Goal: Ask a question

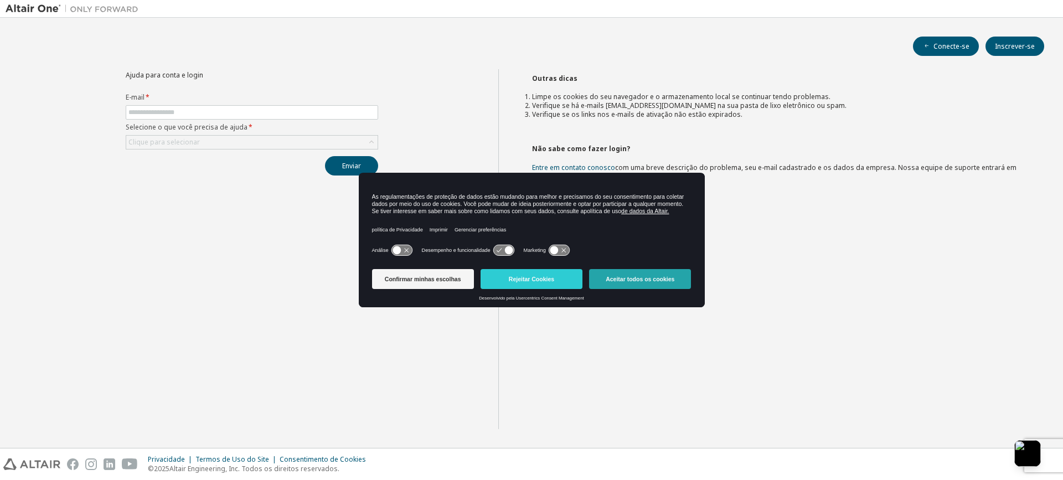
click at [648, 277] on font "Aceitar todos os cookies" at bounding box center [640, 279] width 69 height 7
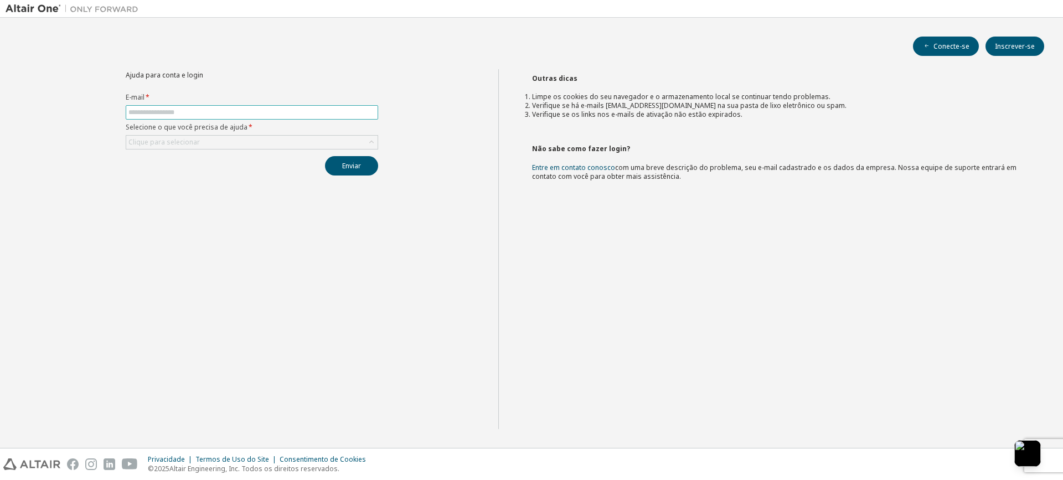
click at [210, 114] on input "text" at bounding box center [251, 112] width 247 height 9
click at [120, 194] on div "Ajuda para conta e login E-mail * Selecione o que você precisa de ajuda * Cliqu…" at bounding box center [252, 249] width 493 height 360
click at [949, 49] on font "Conecte-se" at bounding box center [952, 46] width 36 height 9
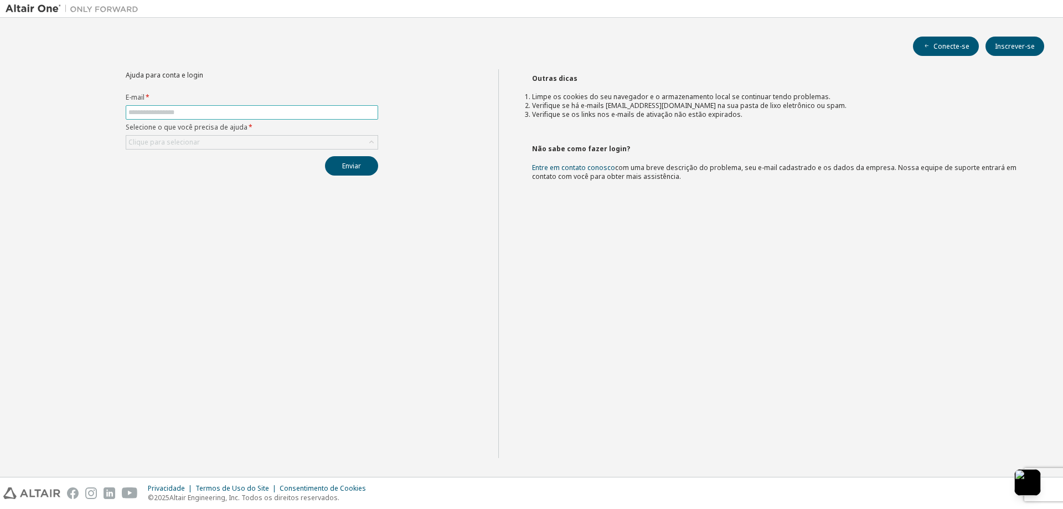
click at [164, 115] on input "text" at bounding box center [251, 112] width 247 height 9
click at [162, 225] on div "Ajuda para conta e login E-mail * Selecione o que você precisa de ajuda * Cliqu…" at bounding box center [252, 263] width 493 height 389
